Goal: Complete application form: Complete application form

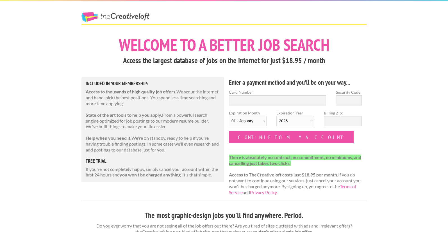
click at [137, 13] on link "The Creative Loft" at bounding box center [115, 17] width 68 height 10
click at [92, 17] on link "The Creative Loft" at bounding box center [115, 17] width 68 height 10
click at [278, 165] on strong "There is absolutely no contract, no commitment, no minimums, and cancelling jus…" at bounding box center [295, 160] width 132 height 11
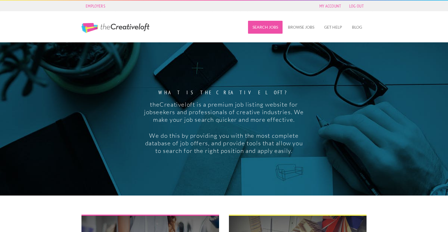
click at [269, 27] on link "Search Jobs" at bounding box center [265, 27] width 35 height 13
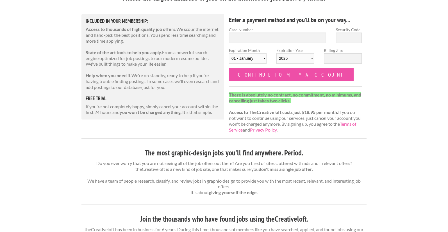
scroll to position [64, 0]
